Goal: Information Seeking & Learning: Learn about a topic

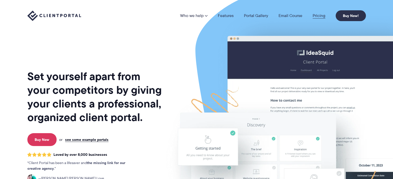
click at [319, 18] on link "Pricing" at bounding box center [318, 16] width 13 height 4
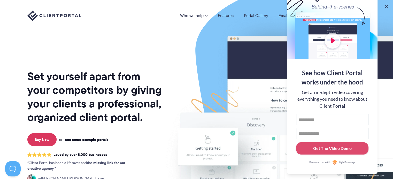
click at [233, 50] on img at bounding box center [300, 128] width 289 height 248
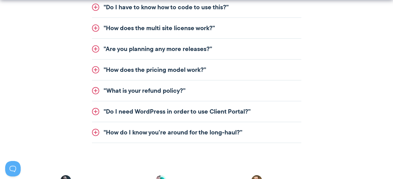
scroll to position [706, 0]
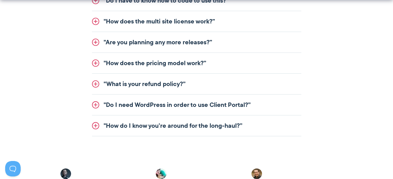
click at [234, 104] on link ""Do I need WordPress in order to use Client Portal?”" at bounding box center [196, 105] width 209 height 21
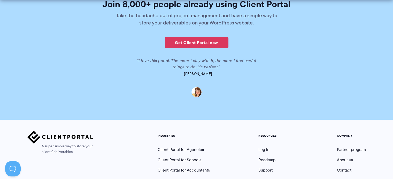
scroll to position [1276, 0]
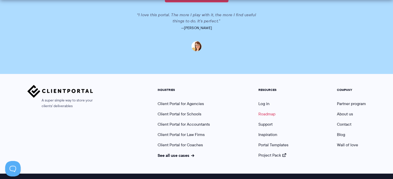
click at [273, 111] on link "Roadmap" at bounding box center [266, 114] width 17 height 6
click at [268, 142] on link "Portal Templates" at bounding box center [273, 145] width 30 height 6
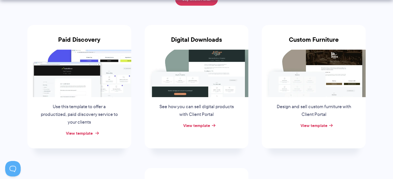
click at [83, 131] on link "View template" at bounding box center [79, 133] width 27 height 6
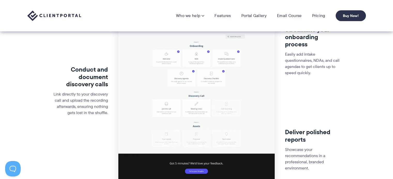
drag, startPoint x: 0, startPoint y: 0, endPoint x: 168, endPoint y: 93, distance: 192.2
click at [168, 93] on img at bounding box center [196, 60] width 156 height 249
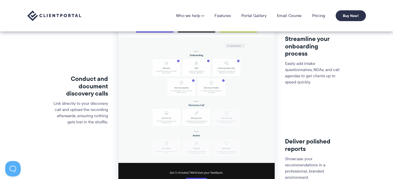
scroll to position [120, 0]
